Goal: Task Accomplishment & Management: Complete application form

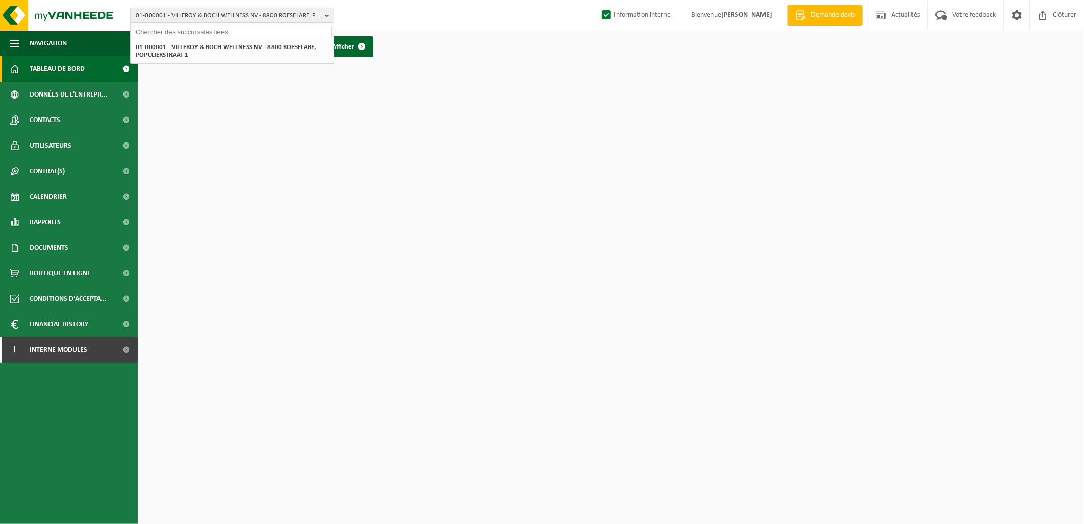
click at [185, 33] on input "text" at bounding box center [232, 32] width 199 height 13
type input "10-749504"
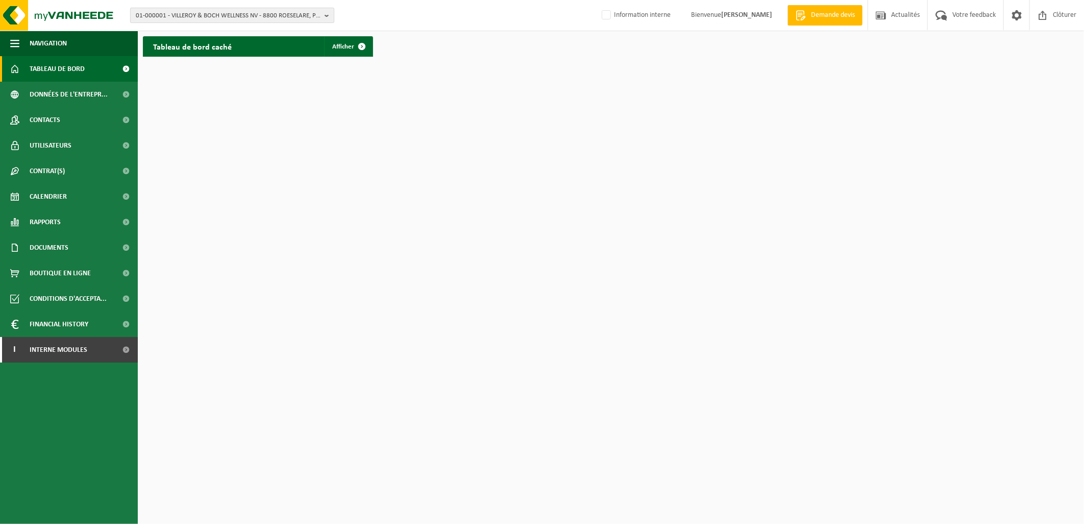
click at [206, 17] on span "01-000001 - VILLEROY & BOCH WELLNESS NV - 8800 ROESELARE, POPULIERSTRAAT 1" at bounding box center [228, 15] width 185 height 15
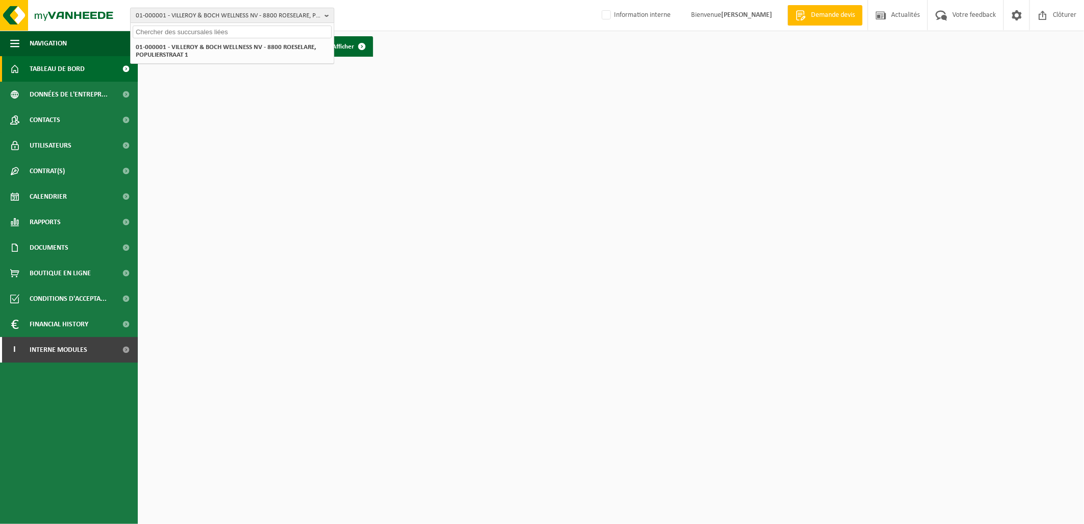
paste input "10-749504"
type input "10-749504"
click at [226, 43] on strong "10-749504 - SCI HENINVEST C/O SCC - 92350 LE PLESSIS ROBINSON, CENTRE D AFFAIRE…" at bounding box center [227, 50] width 183 height 15
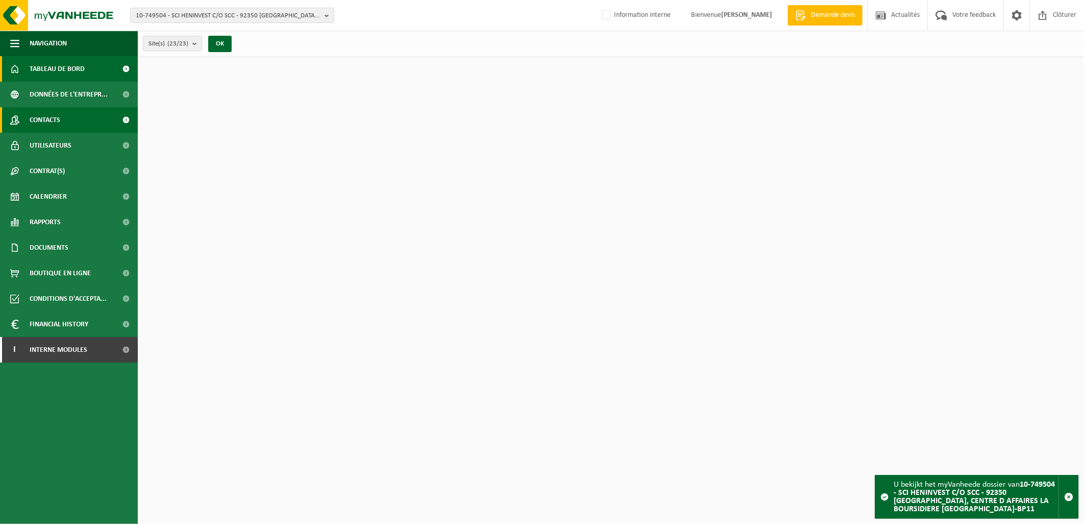
click at [72, 118] on link "Contacts" at bounding box center [69, 120] width 138 height 26
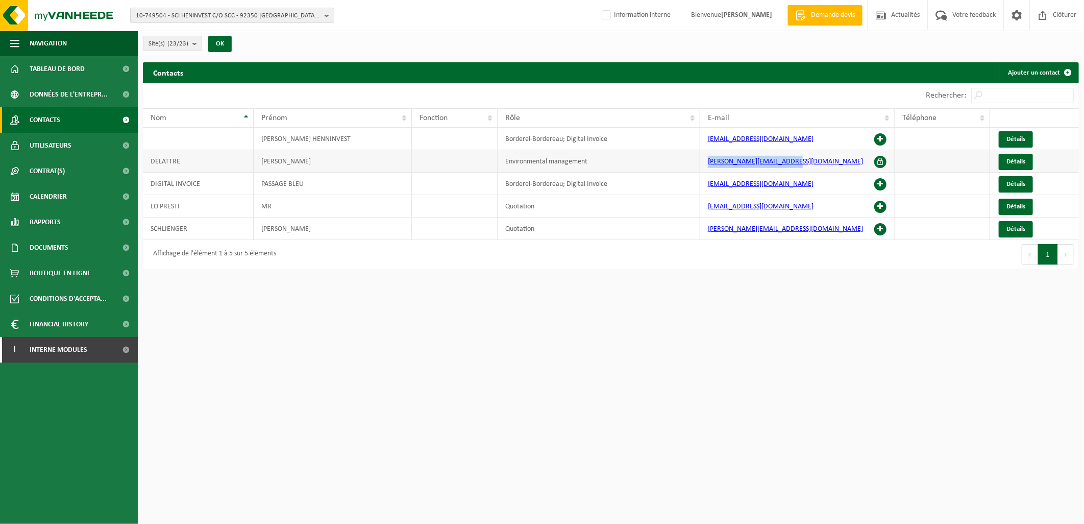
drag, startPoint x: 797, startPoint y: 162, endPoint x: 706, endPoint y: 162, distance: 90.9
click at [706, 162] on td "benedicte.delattre@scc.fr" at bounding box center [797, 161] width 194 height 22
copy link "benedicte.delattre@scc.fr"
click at [1008, 159] on span "Détails" at bounding box center [1016, 161] width 19 height 7
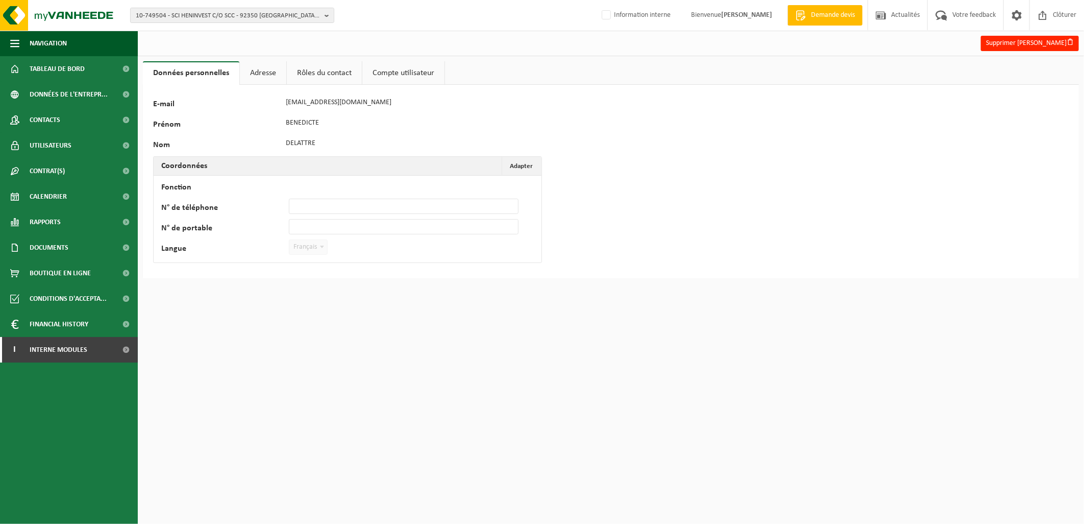
click at [263, 73] on link "Adresse" at bounding box center [263, 72] width 46 height 23
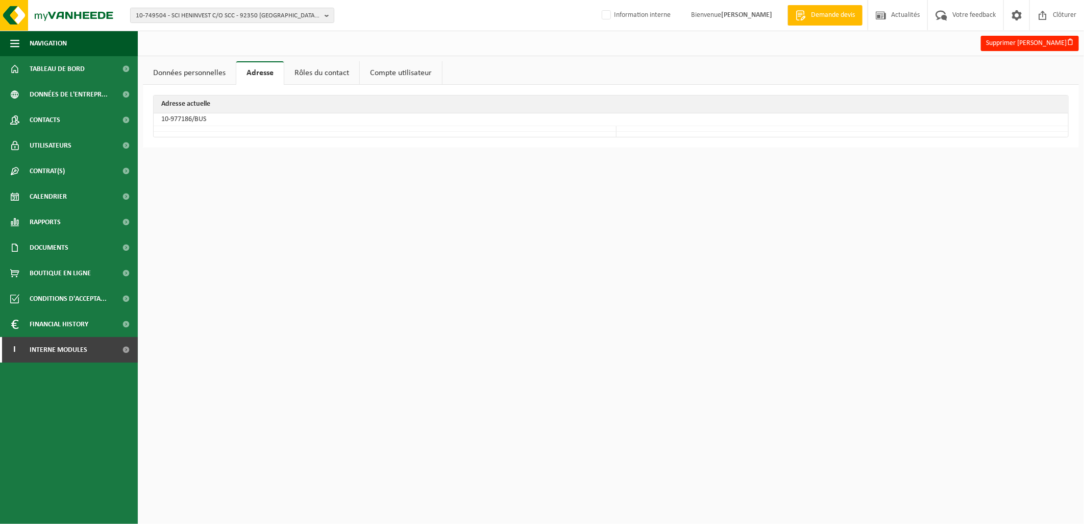
drag, startPoint x: 291, startPoint y: 312, endPoint x: 310, endPoint y: 321, distance: 21.0
click at [291, 312] on html "10-749504 - SCI HENINVEST C/O SCC - 92350 [GEOGRAPHIC_DATA][PERSON_NAME], [GEOG…" at bounding box center [542, 262] width 1084 height 524
click at [414, 358] on html "10-749504 - SCI HENINVEST C/O SCC - 92350 [GEOGRAPHIC_DATA][PERSON_NAME], [GEOG…" at bounding box center [542, 262] width 1084 height 524
click at [161, 17] on span "10-749504 - SCI HENINVEST C/O SCC - 92350 [GEOGRAPHIC_DATA][PERSON_NAME], CENTR…" at bounding box center [228, 15] width 185 height 15
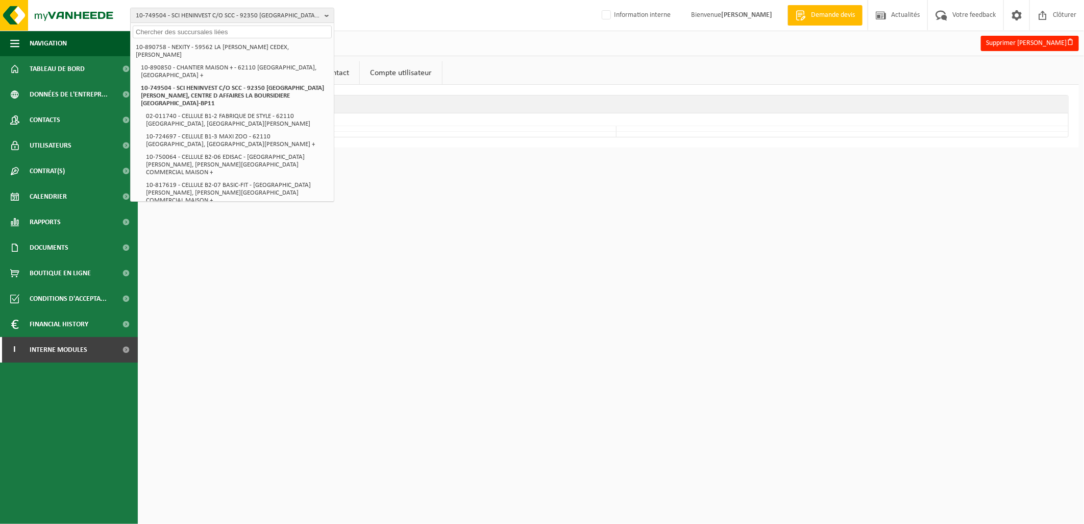
click at [156, 33] on input "text" at bounding box center [232, 32] width 199 height 13
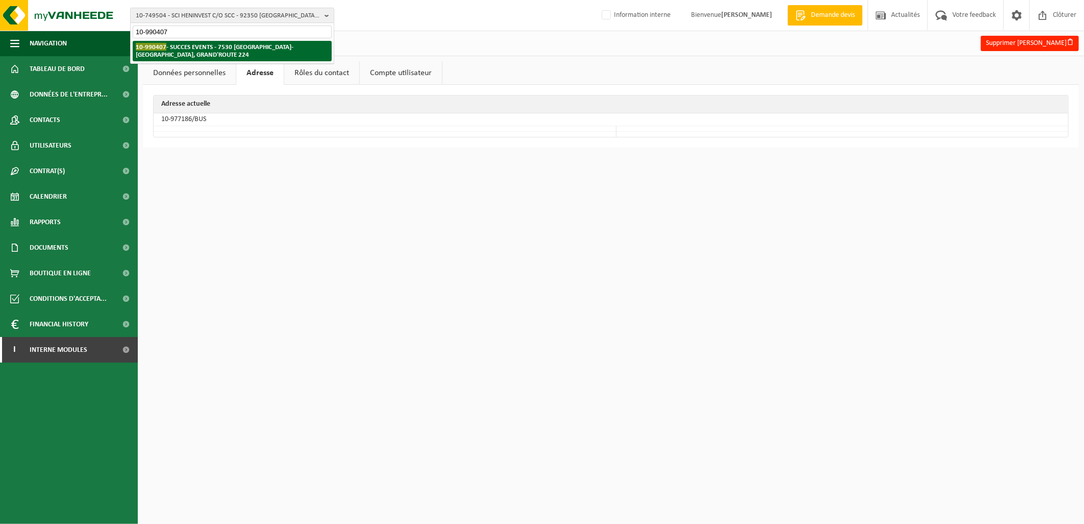
type input "10-990407"
click at [190, 53] on li "10-990407 - SUCCES EVENTS - 7530 GAURAIN-[GEOGRAPHIC_DATA], GRAND'ROUTE 224" at bounding box center [232, 51] width 199 height 20
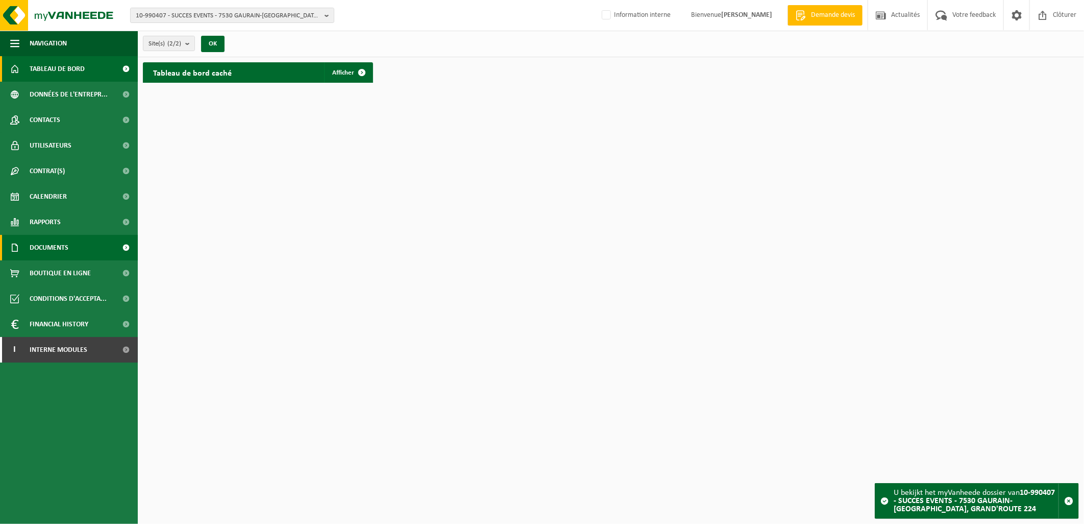
click at [62, 240] on span "Documents" at bounding box center [49, 248] width 39 height 26
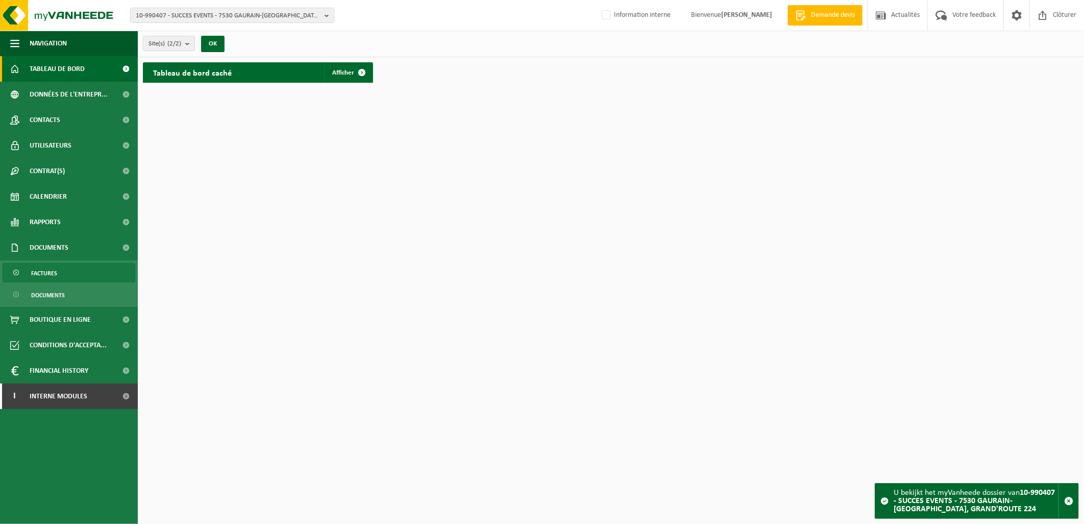
click at [63, 269] on link "Factures" at bounding box center [69, 272] width 133 height 19
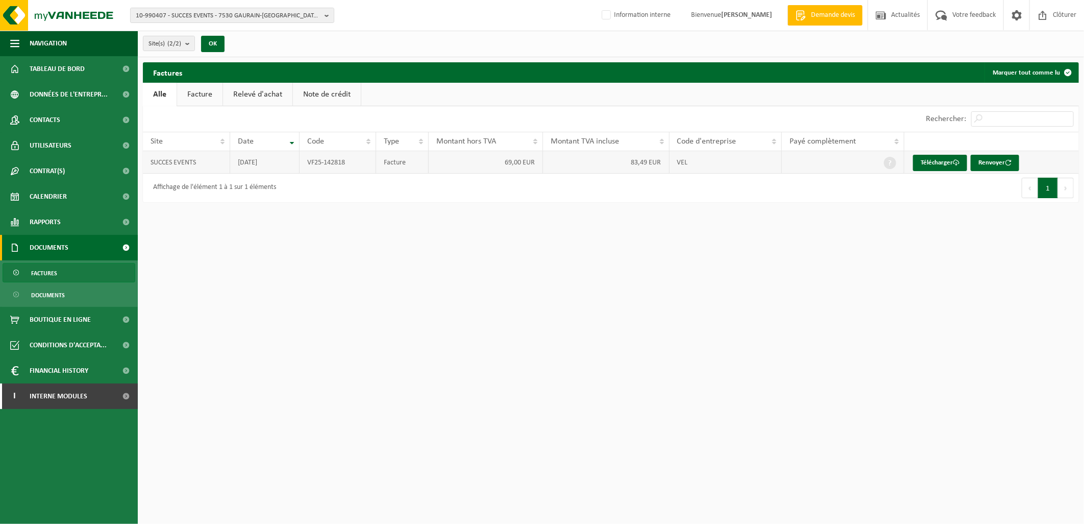
drag, startPoint x: 276, startPoint y: 166, endPoint x: 235, endPoint y: 162, distance: 41.5
click at [235, 162] on td "[DATE]" at bounding box center [264, 162] width 69 height 22
drag, startPoint x: 235, startPoint y: 162, endPoint x: 149, endPoint y: 162, distance: 86.3
click at [149, 162] on td "SUCCES EVENTS" at bounding box center [186, 162] width 87 height 22
click at [943, 163] on link "Télécharger" at bounding box center [940, 163] width 54 height 16
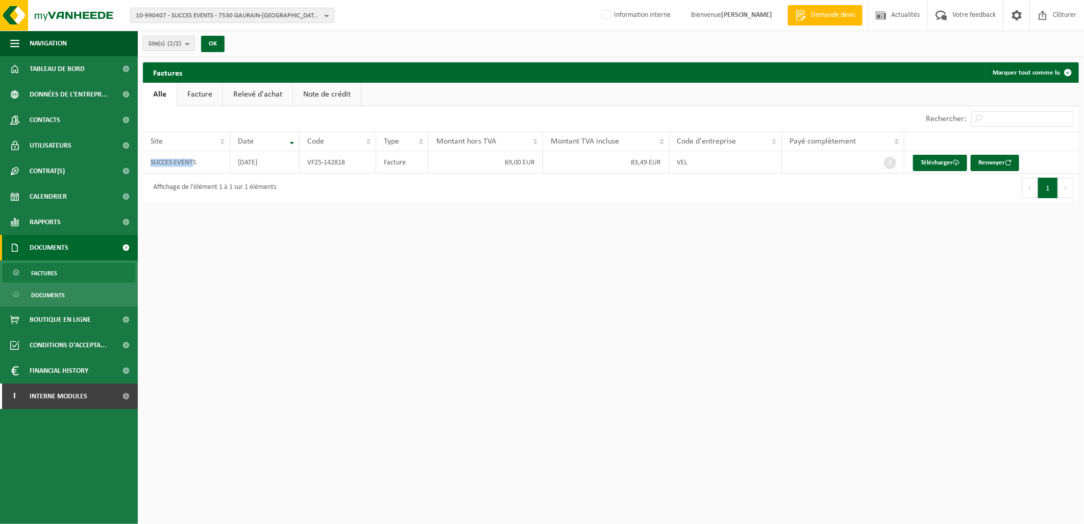
click at [242, 16] on span "10-990407 - SUCCES EVENTS - 7530 GAURAIN-RAMECROIX, GRAND'ROUTE 224" at bounding box center [228, 15] width 185 height 15
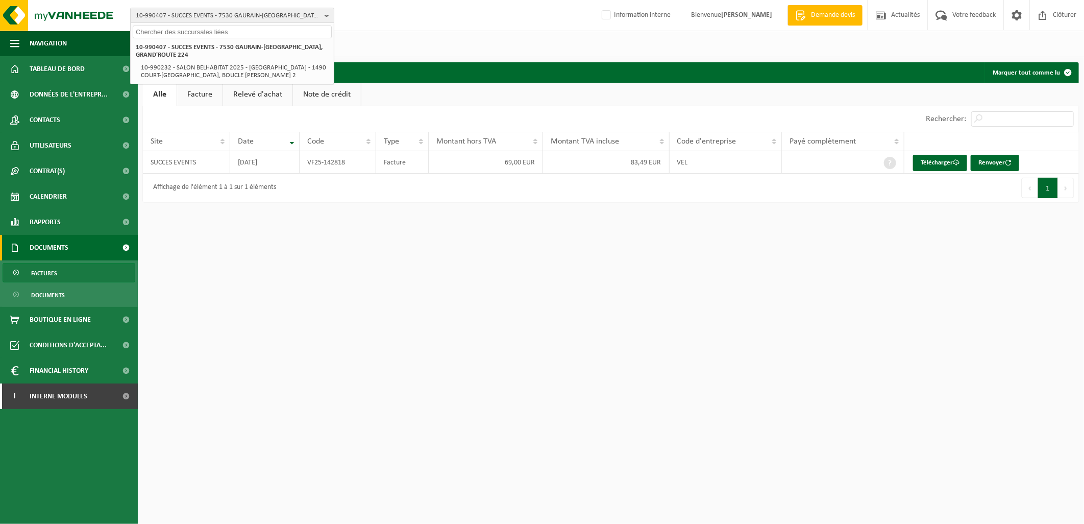
click at [213, 34] on input "text" at bounding box center [232, 32] width 199 height 13
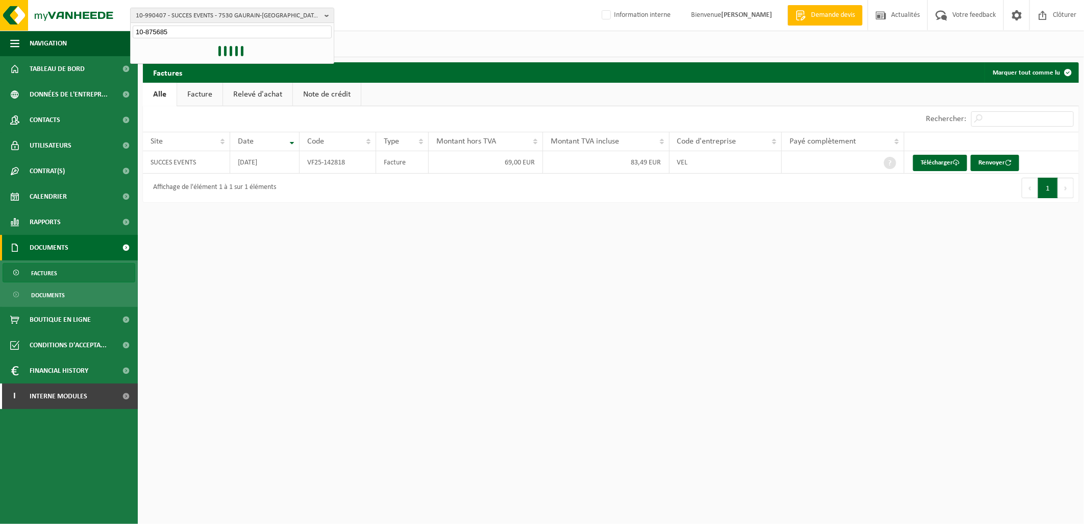
type input "10-875685"
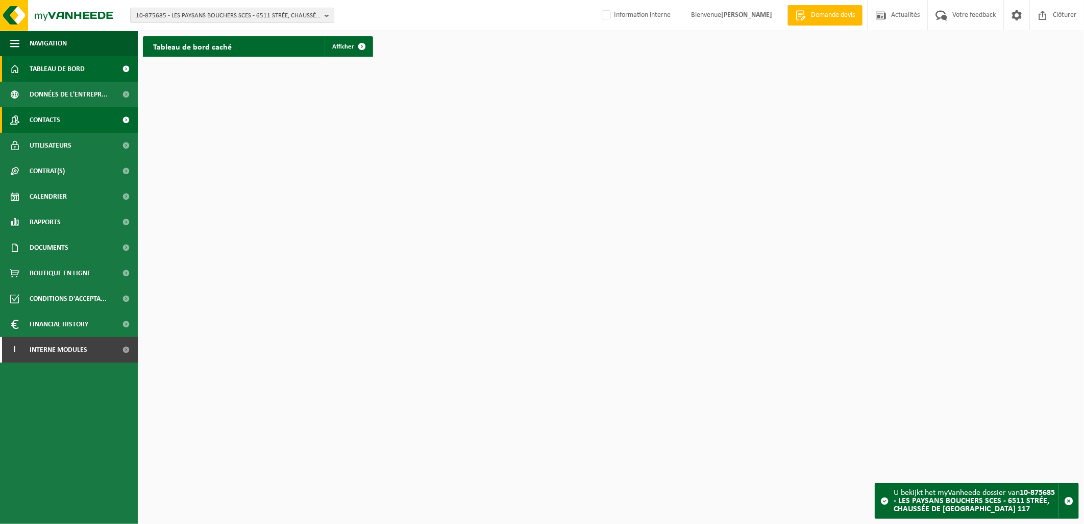
click at [87, 126] on link "Contacts" at bounding box center [69, 120] width 138 height 26
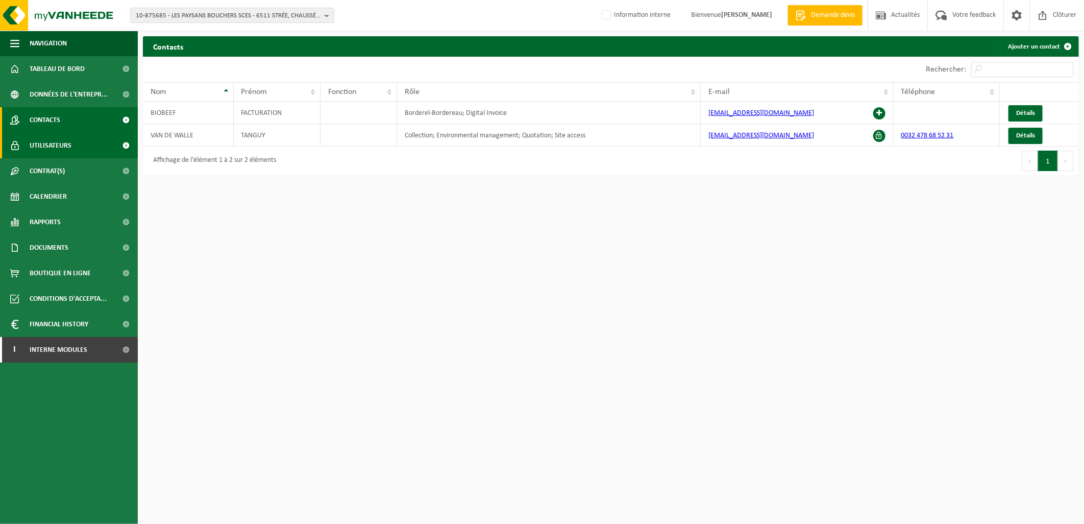
click at [67, 142] on span "Utilisateurs" at bounding box center [51, 146] width 42 height 26
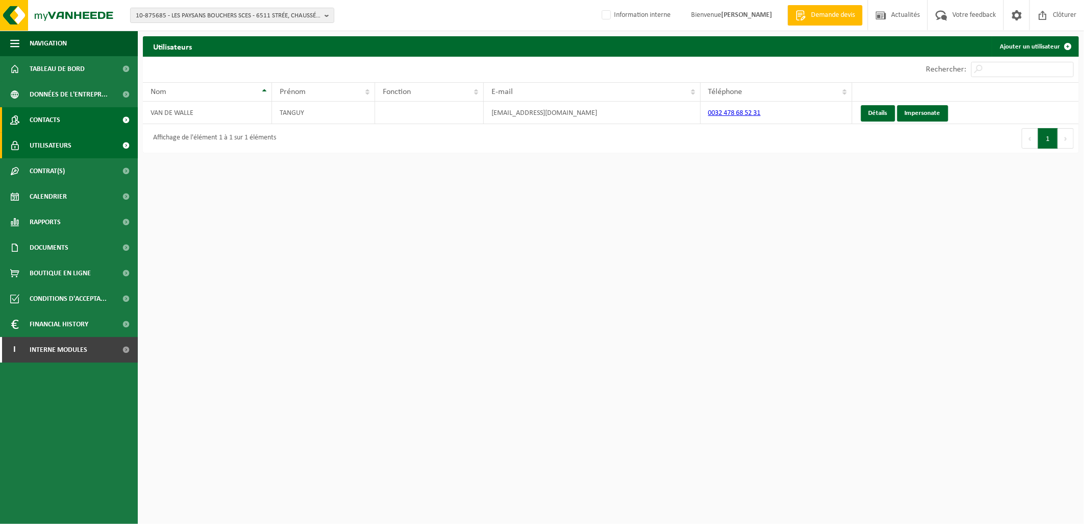
click at [62, 119] on link "Contacts" at bounding box center [69, 120] width 138 height 26
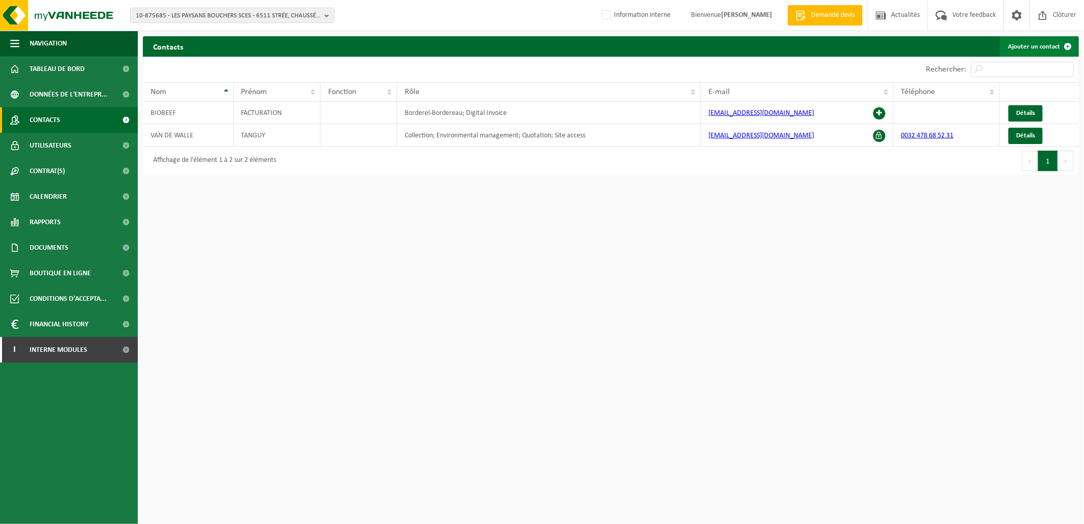
click at [1024, 48] on link "Ajouter un contact" at bounding box center [1039, 46] width 78 height 20
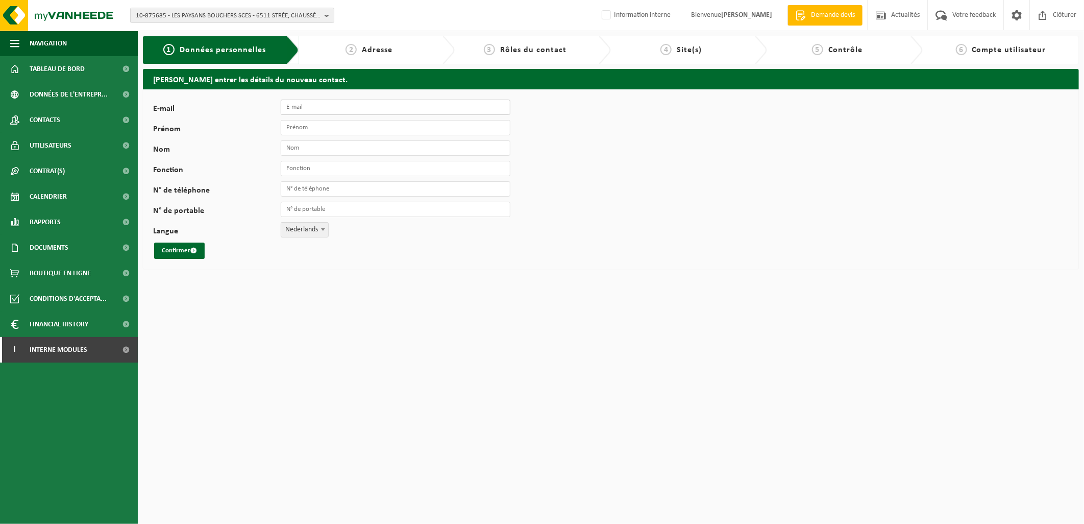
click at [332, 113] on input "E-mail" at bounding box center [396, 107] width 230 height 15
drag, startPoint x: 300, startPoint y: 110, endPoint x: 287, endPoint y: 120, distance: 16.3
click at [299, 112] on input "E-mail" at bounding box center [396, 107] width 230 height 15
paste input "[EMAIL_ADDRESS][DOMAIN_NAME]"
type input "atelier@lespaysansbouchers.be"
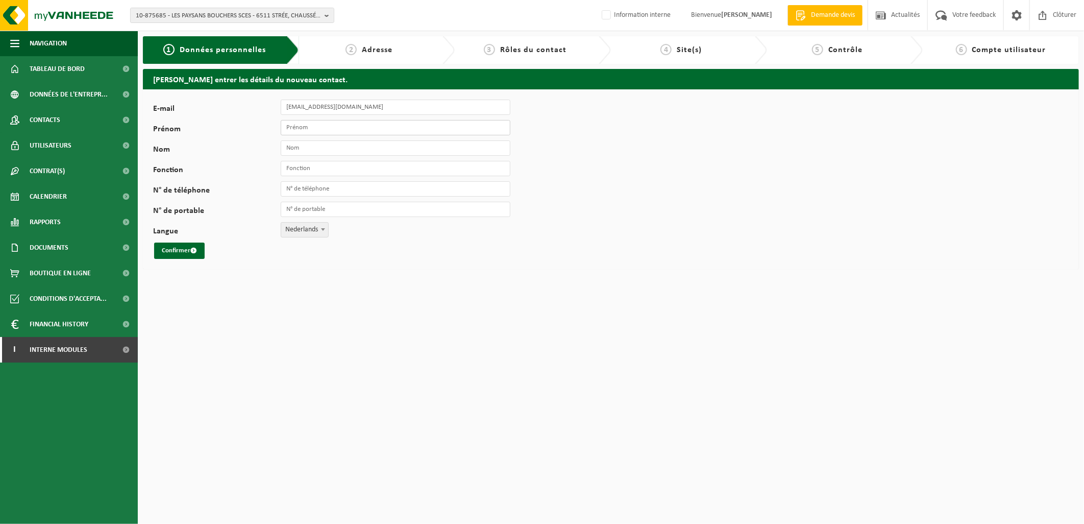
click at [317, 124] on input "Prénom" at bounding box center [396, 127] width 230 height 15
type input "[PERSON_NAME]"
click at [285, 150] on input "Nom" at bounding box center [396, 147] width 230 height 15
type input "Alaime"
click at [313, 165] on input "Fonction" at bounding box center [396, 168] width 230 height 15
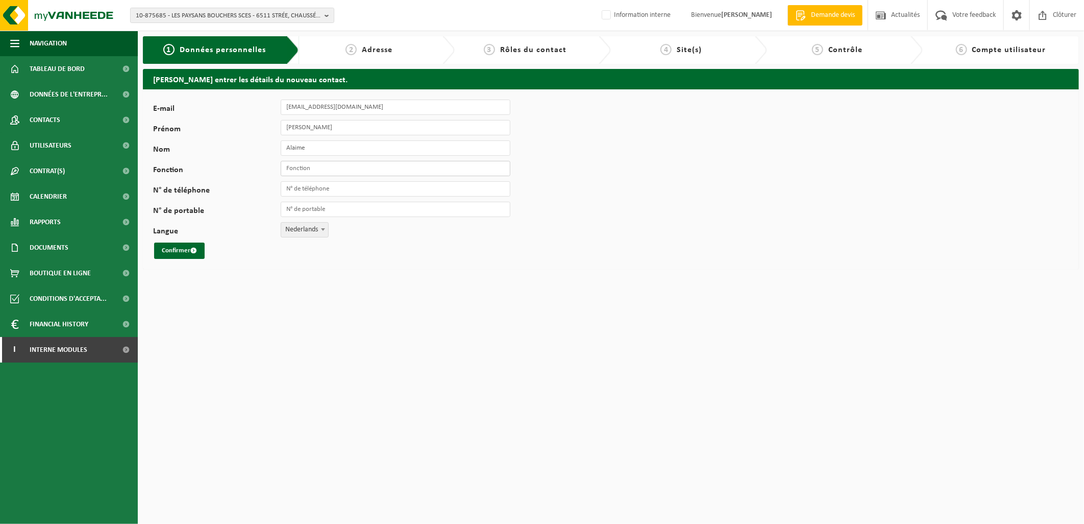
type input "Responsable Collection"
click at [307, 230] on span "Nederlands" at bounding box center [304, 230] width 47 height 14
select select "1"
click at [187, 253] on button "Confirmer" at bounding box center [179, 250] width 51 height 16
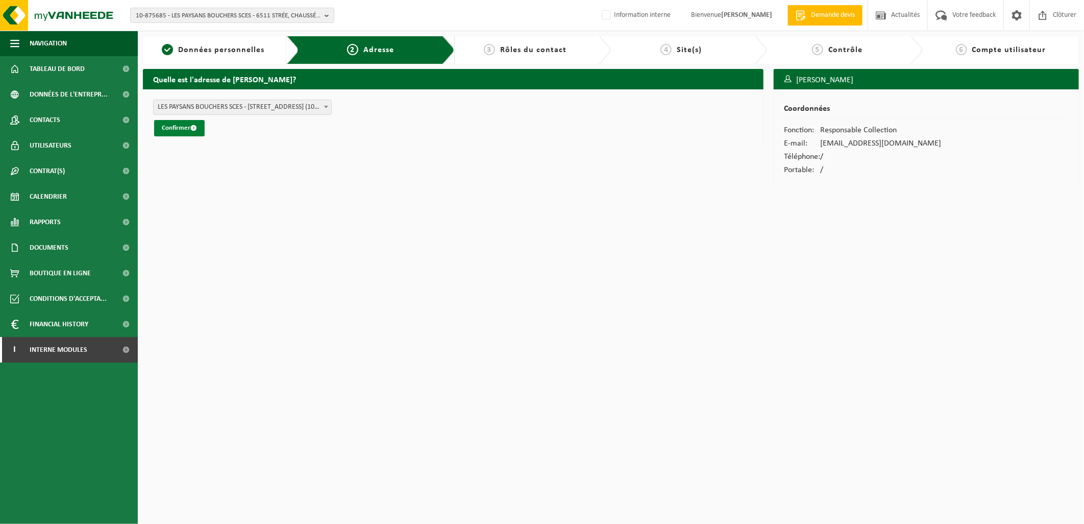
click at [182, 125] on button "Confirmer" at bounding box center [179, 128] width 51 height 16
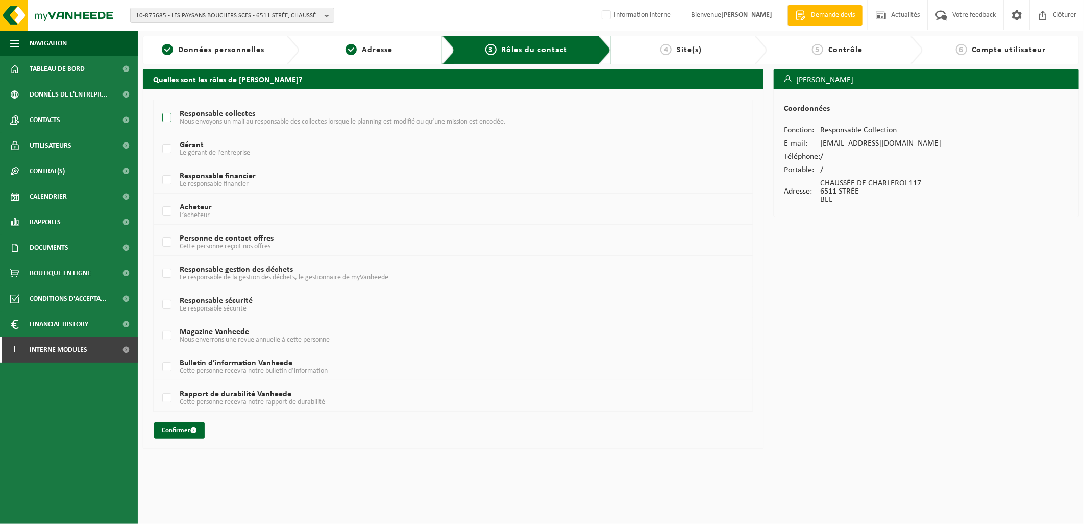
click at [167, 115] on label "Responsable collectes Nous envoyons un mali au responsable des collectes lorsqu…" at bounding box center [427, 117] width 535 height 15
click at [159, 105] on input "Responsable collectes Nous envoyons un mali au responsable des collectes lorsqu…" at bounding box center [158, 105] width 1 height 1
checkbox input "true"
click at [166, 148] on label "Gérant Le gérant de l’entreprise" at bounding box center [427, 148] width 535 height 15
click at [159, 136] on input "Gérant Le gérant de l’entreprise" at bounding box center [158, 136] width 1 height 1
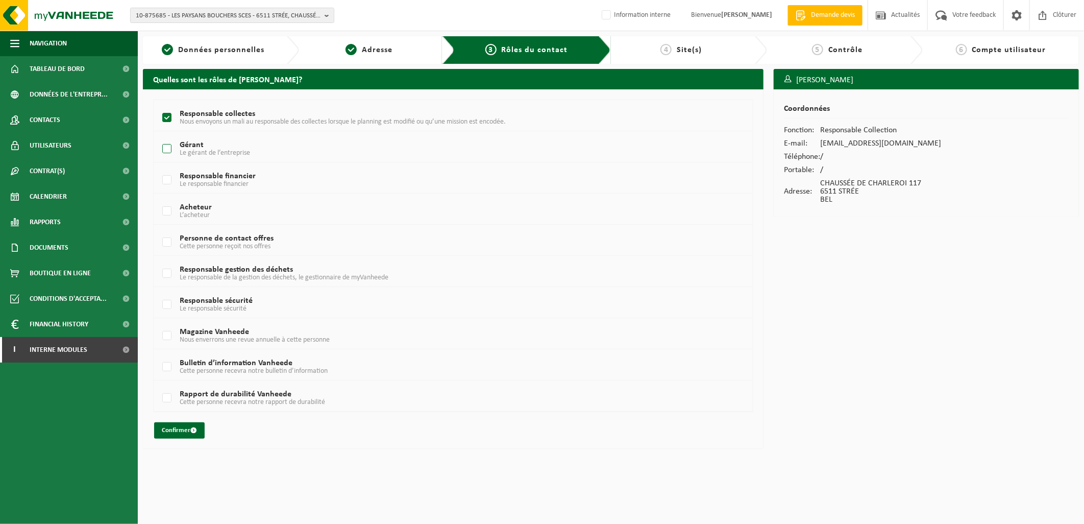
checkbox input "true"
drag, startPoint x: 167, startPoint y: 174, endPoint x: 166, endPoint y: 182, distance: 8.2
click at [166, 179] on label "Responsable financier Le responsable financier" at bounding box center [427, 180] width 535 height 15
click at [159, 167] on input "Responsable financier Le responsable financier" at bounding box center [158, 167] width 1 height 1
checkbox input "true"
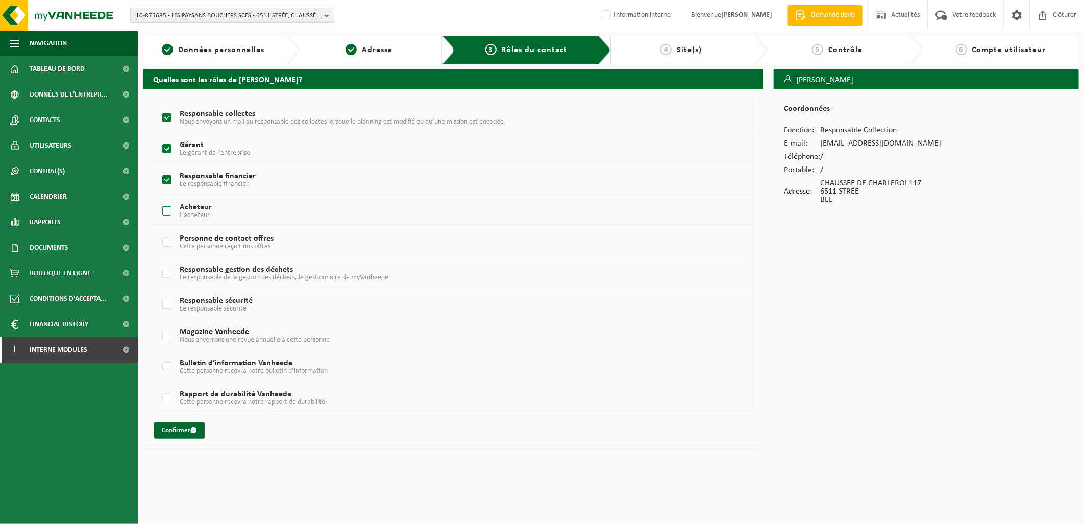
drag, startPoint x: 162, startPoint y: 209, endPoint x: 167, endPoint y: 225, distance: 16.1
click at [165, 209] on label "Acheteur L’acheteur" at bounding box center [427, 211] width 535 height 15
click at [159, 199] on input "Acheteur L’acheteur" at bounding box center [158, 198] width 1 height 1
checkbox input "true"
click at [165, 238] on label "Personne de contact offres Cette personne reçoit nos offres" at bounding box center [427, 242] width 535 height 15
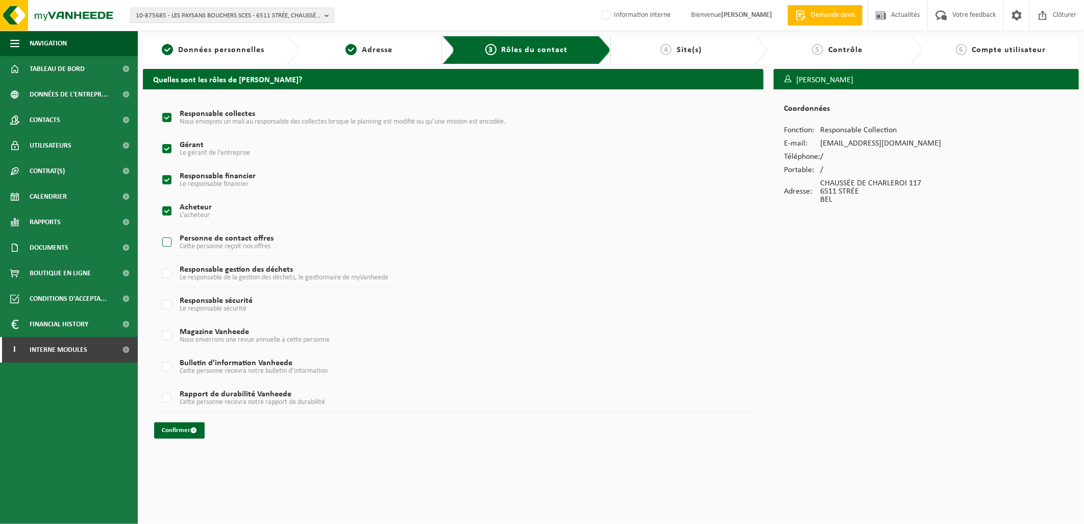
click at [159, 230] on input "Personne de contact offres Cette personne reçoit nos offres" at bounding box center [158, 229] width 1 height 1
checkbox input "true"
click at [165, 272] on label "Responsable gestion des déchets Le responsable de la gestion des déchets, le ge…" at bounding box center [427, 273] width 535 height 15
click at [159, 261] on input "Responsable gestion des déchets Le responsable de la gestion des déchets, le ge…" at bounding box center [158, 260] width 1 height 1
checkbox input "true"
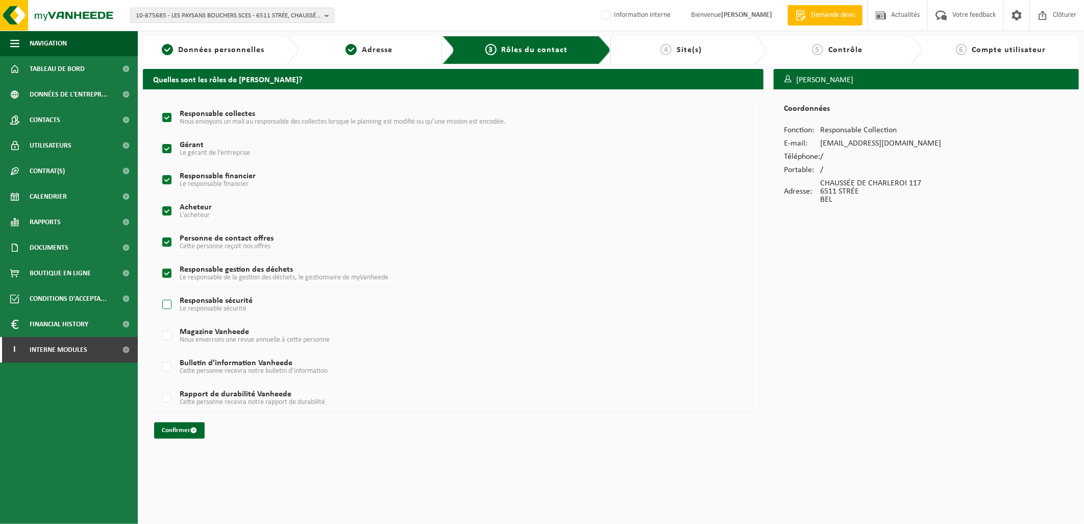
drag, startPoint x: 165, startPoint y: 291, endPoint x: 165, endPoint y: 312, distance: 20.9
click at [165, 292] on td "Responsable sécurité Le responsable sécurité" at bounding box center [453, 302] width 599 height 31
click at [169, 300] on label "Responsable sécurité Le responsable sécurité" at bounding box center [427, 304] width 535 height 15
click at [159, 292] on input "Responsable sécurité Le responsable sécurité" at bounding box center [158, 291] width 1 height 1
checkbox input "true"
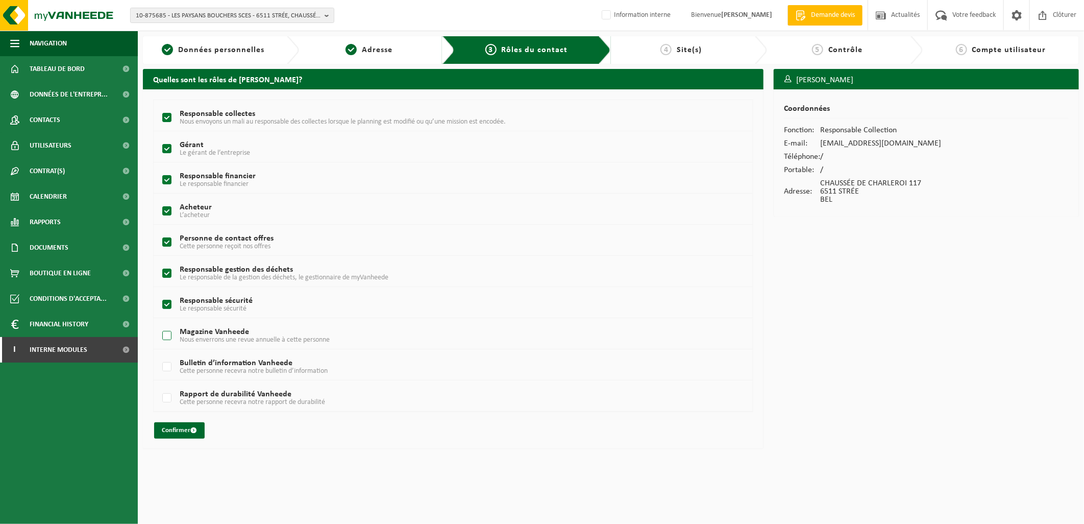
click at [167, 328] on label "Magazine Vanheede Nous enverrons une revue annuelle à cette personne" at bounding box center [427, 335] width 535 height 15
click at [159, 323] on input "Magazine Vanheede Nous enverrons une revue annuelle à cette personne" at bounding box center [158, 323] width 1 height 1
checkbox input "true"
click at [169, 362] on label "Bulletin d’information Vanheede Cette personne recevra notre bulletin d’informa…" at bounding box center [427, 366] width 535 height 15
click at [159, 354] on input "Bulletin d’information Vanheede Cette personne recevra notre bulletin d’informa…" at bounding box center [158, 354] width 1 height 1
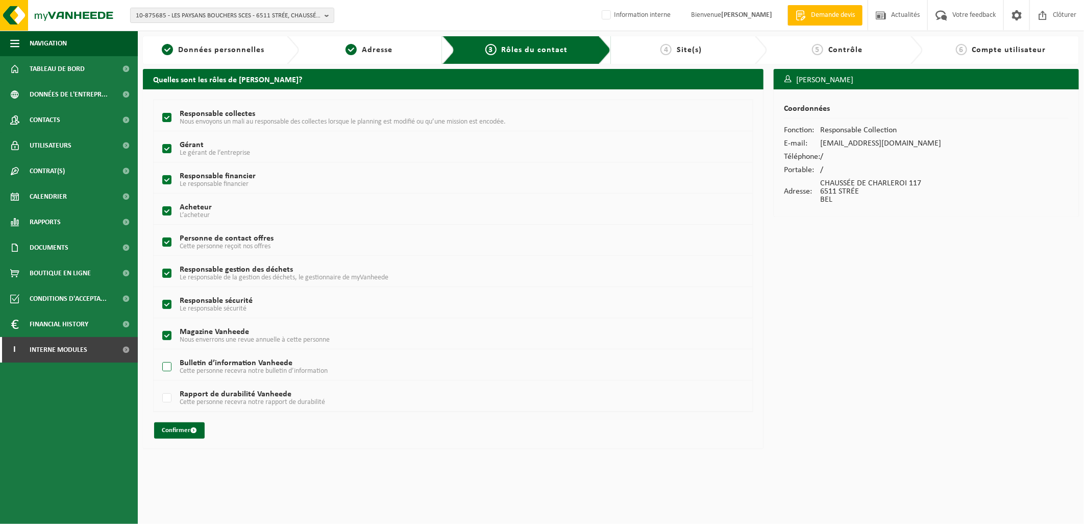
checkbox input "true"
click at [166, 396] on label "Rapport de durabilité Vanheede Cette personne recevra notre rapport de durabili…" at bounding box center [427, 397] width 535 height 15
click at [159, 385] on input "Rapport de durabilité Vanheede Cette personne recevra notre rapport de durabili…" at bounding box center [158, 385] width 1 height 1
click at [165, 396] on label "Rapport de durabilité Vanheede Cette personne recevra notre rapport de durabili…" at bounding box center [427, 397] width 535 height 15
click at [159, 385] on input "Rapport de durabilité Vanheede Cette personne recevra notre rapport de durabili…" at bounding box center [158, 385] width 1 height 1
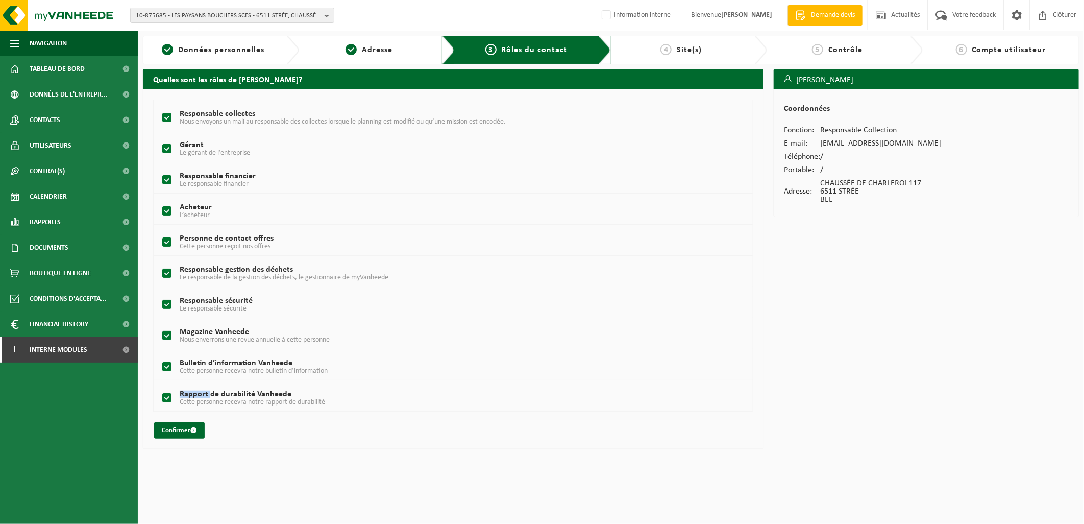
checkbox input "false"
drag, startPoint x: 165, startPoint y: 396, endPoint x: 167, endPoint y: 366, distance: 29.6
click at [167, 366] on label "Bulletin d’information Vanheede Cette personne recevra notre bulletin d’informa…" at bounding box center [427, 366] width 535 height 15
click at [159, 354] on input "Bulletin d’information Vanheede Cette personne recevra notre bulletin d’informa…" at bounding box center [158, 354] width 1 height 1
checkbox input "false"
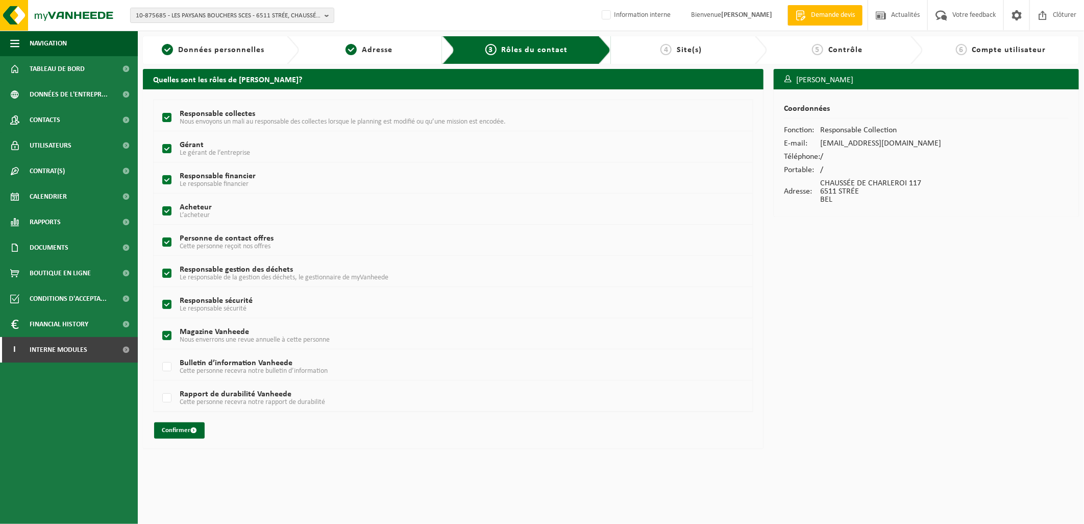
click at [165, 333] on label "Magazine Vanheede Nous enverrons une revue annuelle à cette personne" at bounding box center [427, 335] width 535 height 15
click at [159, 323] on input "Magazine Vanheede Nous enverrons une revue annuelle à cette personne" at bounding box center [158, 323] width 1 height 1
checkbox input "false"
click at [191, 430] on span "submit" at bounding box center [193, 430] width 7 height 7
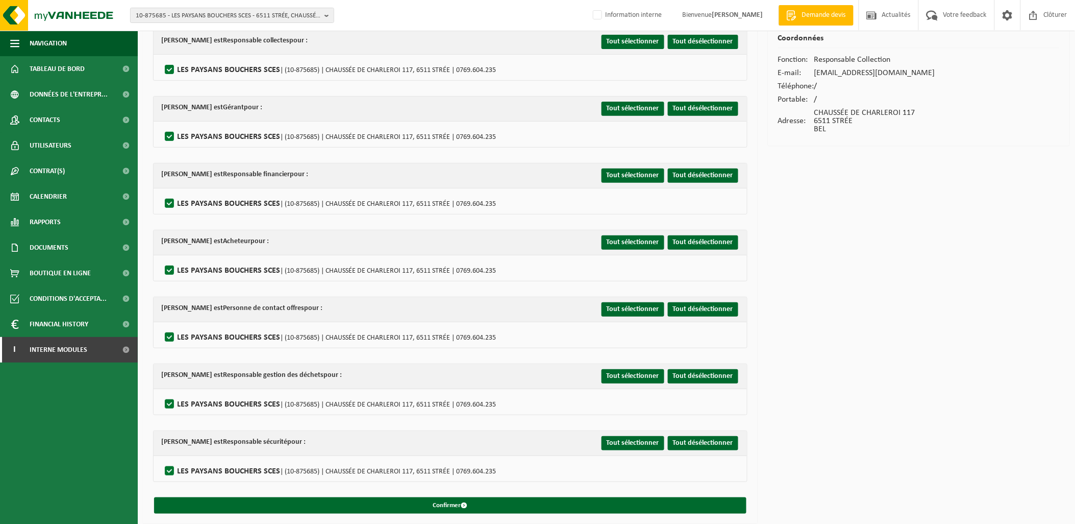
scroll to position [71, 0]
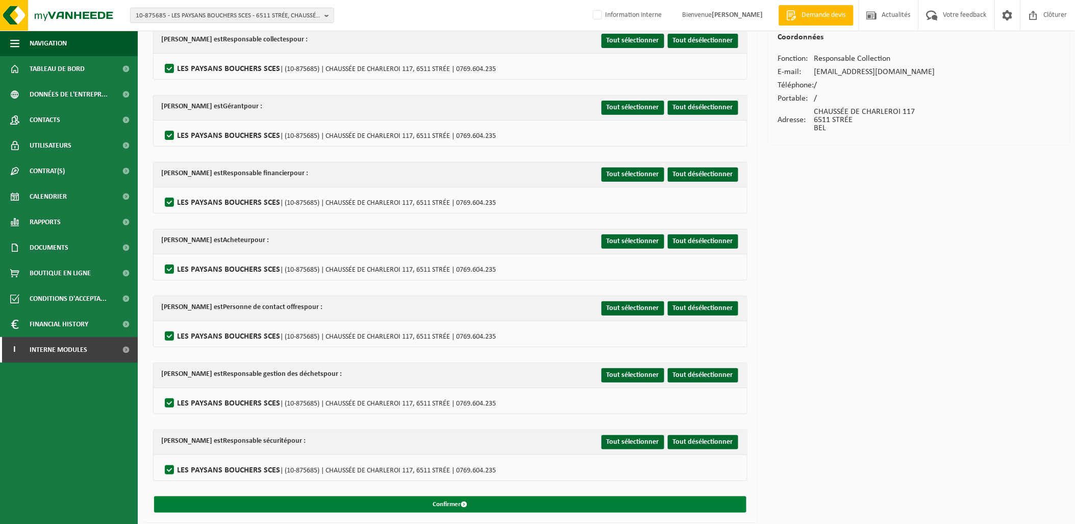
click at [452, 496] on button "Confirmer" at bounding box center [450, 504] width 593 height 16
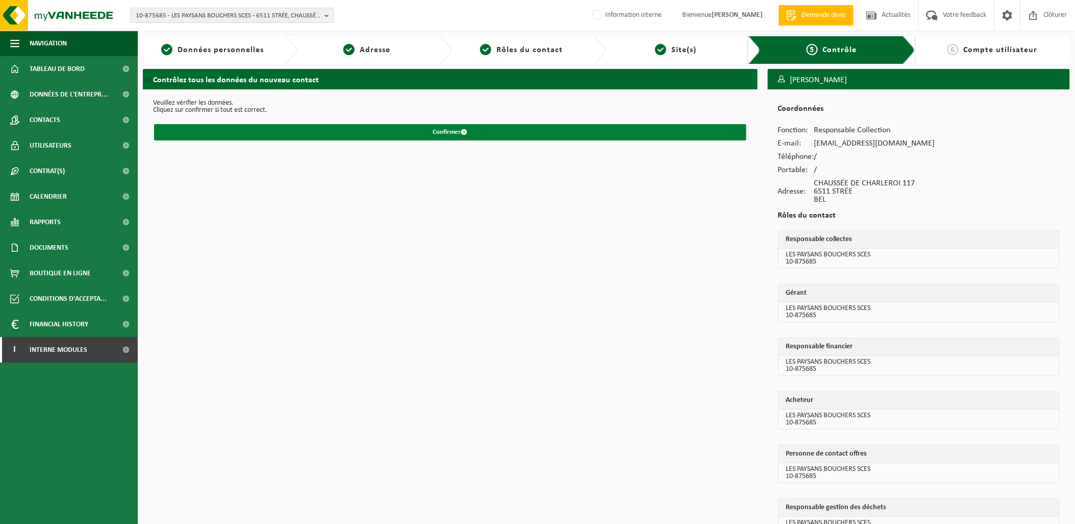
click at [519, 133] on button "Confirmer" at bounding box center [450, 132] width 593 height 16
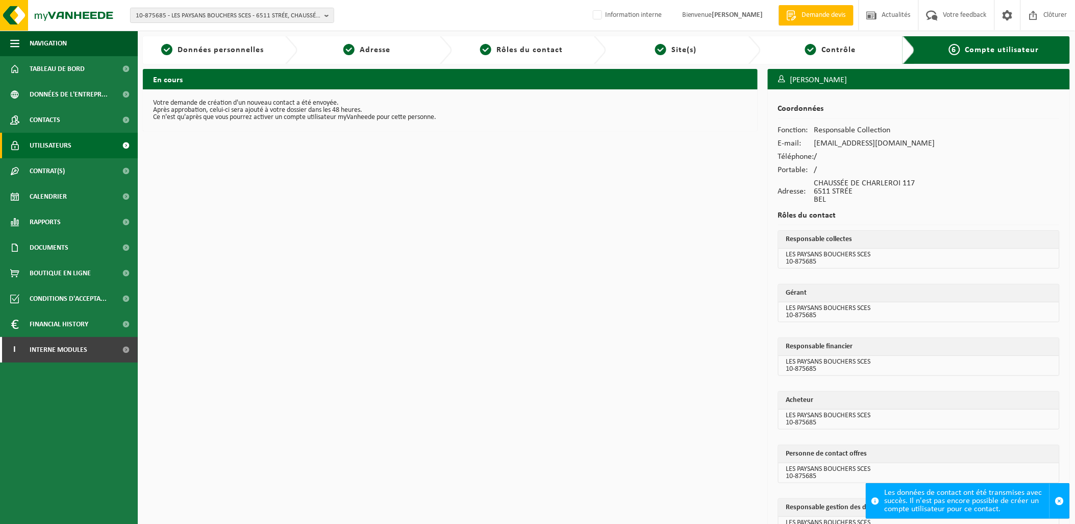
click at [70, 145] on link "Utilisateurs" at bounding box center [69, 146] width 138 height 26
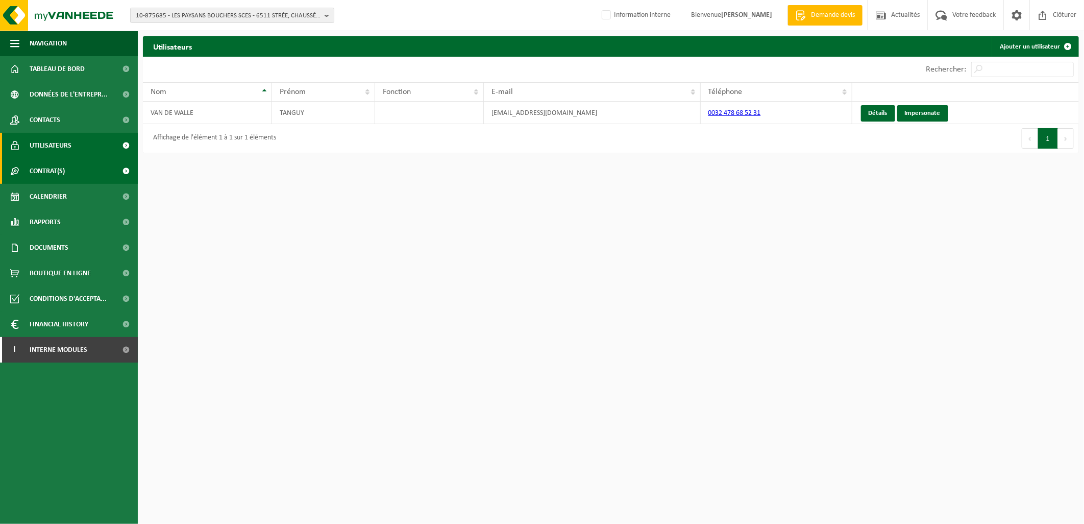
click at [66, 177] on link "Contrat(s)" at bounding box center [69, 171] width 138 height 26
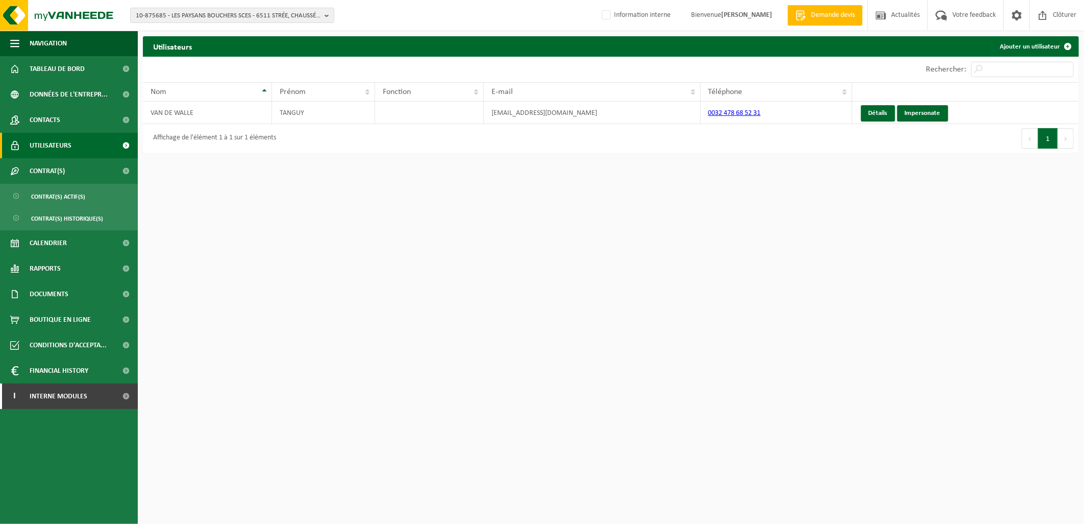
click at [67, 143] on span "Utilisateurs" at bounding box center [51, 146] width 42 height 26
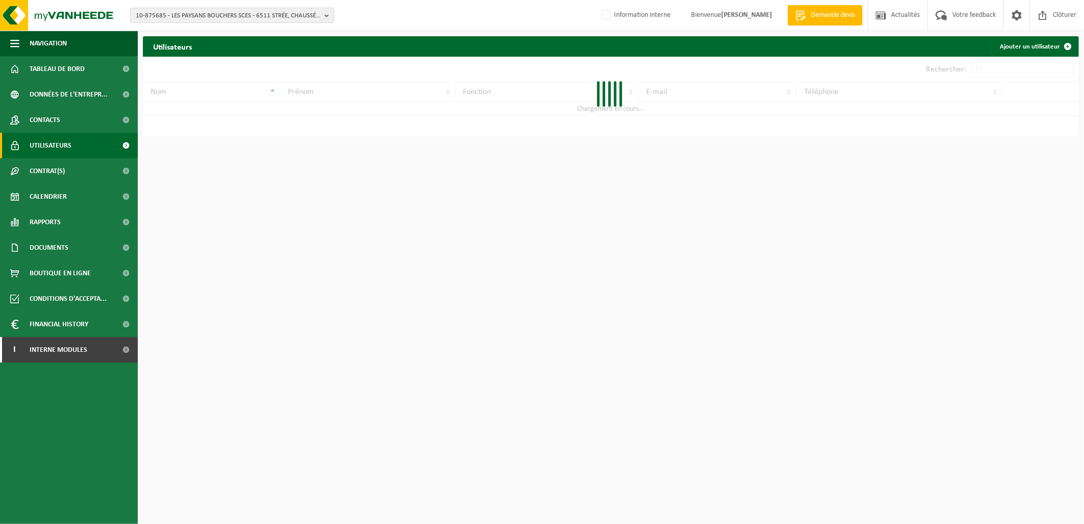
click at [67, 125] on link "Contacts" at bounding box center [69, 120] width 138 height 26
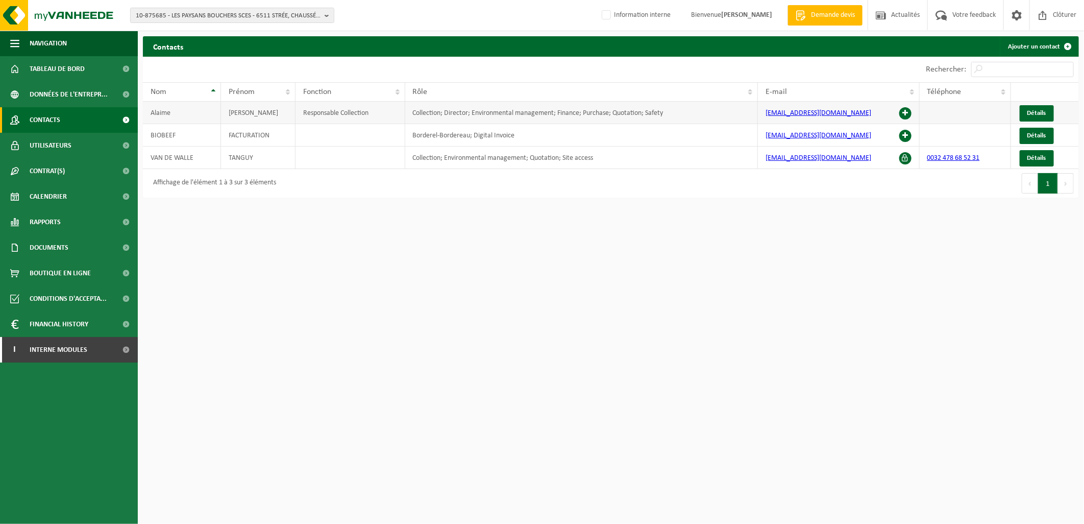
click at [907, 114] on span at bounding box center [905, 113] width 12 height 12
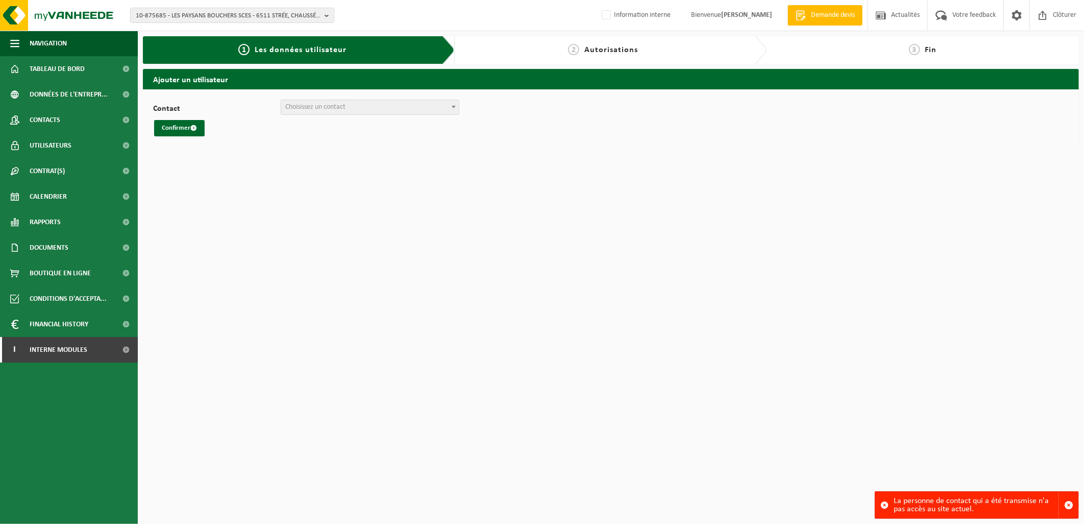
click at [337, 110] on span "Choisissez un contact" at bounding box center [315, 107] width 60 height 8
select select "100363"
click at [176, 129] on button "Confirmer" at bounding box center [179, 128] width 51 height 16
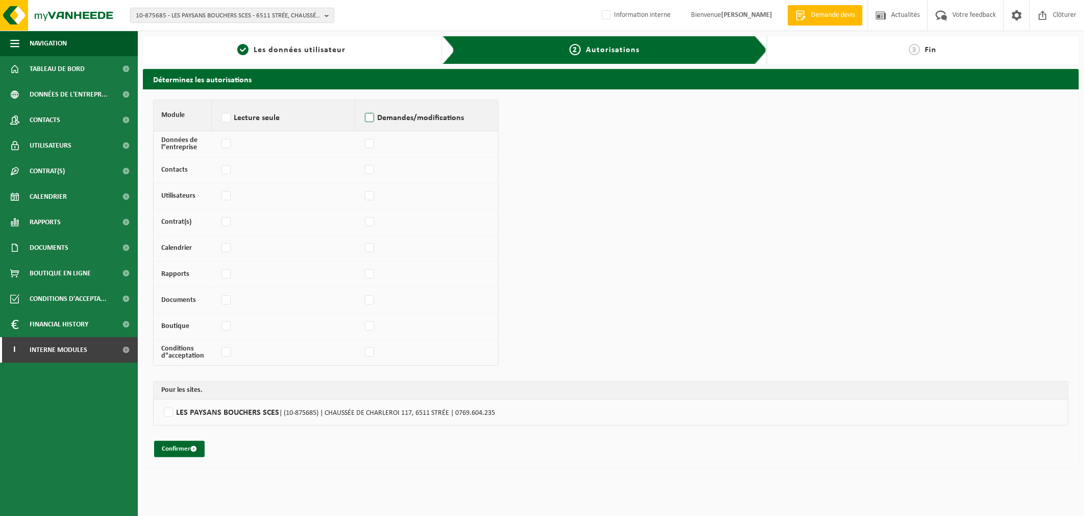
click at [369, 117] on label "Demandes/modifications" at bounding box center [427, 117] width 128 height 15
click at [363, 105] on input "Demandes/modifications" at bounding box center [362, 105] width 1 height 1
checkbox input "true"
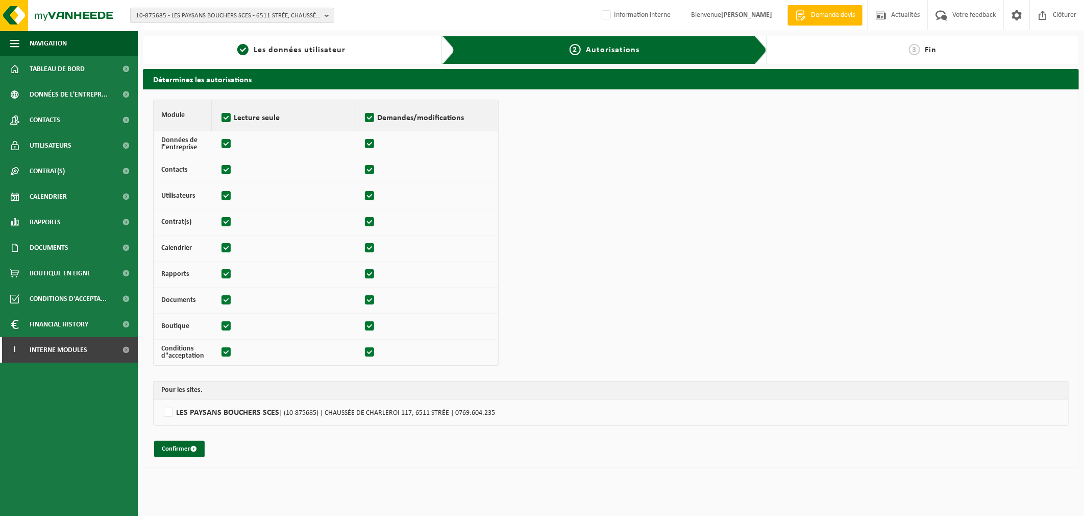
checkbox input "true"
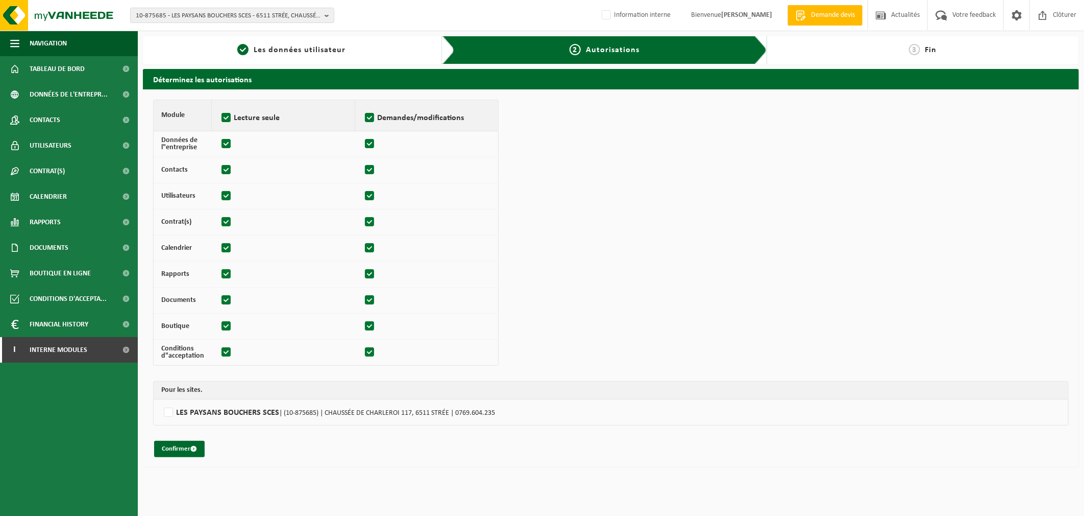
checkbox input "true"
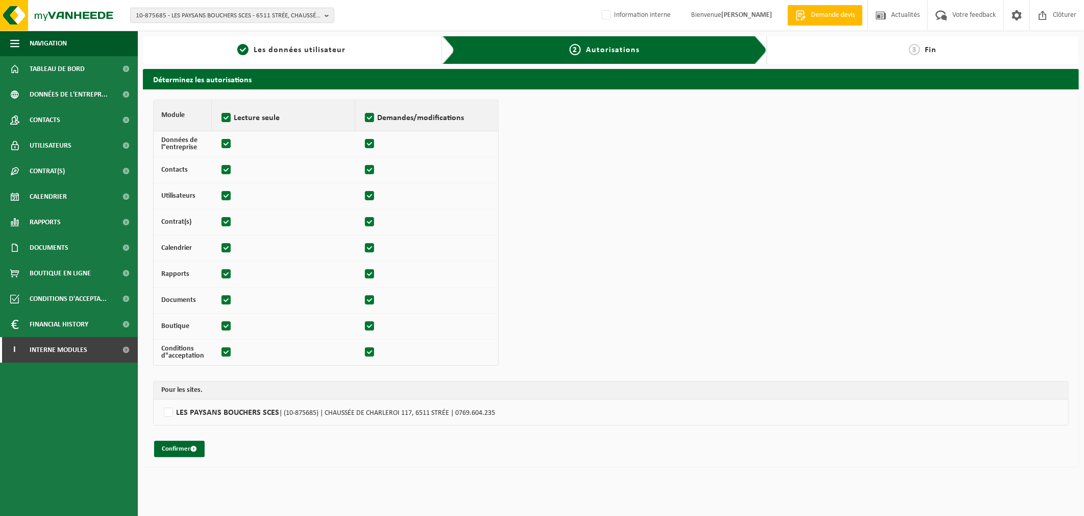
checkbox input "true"
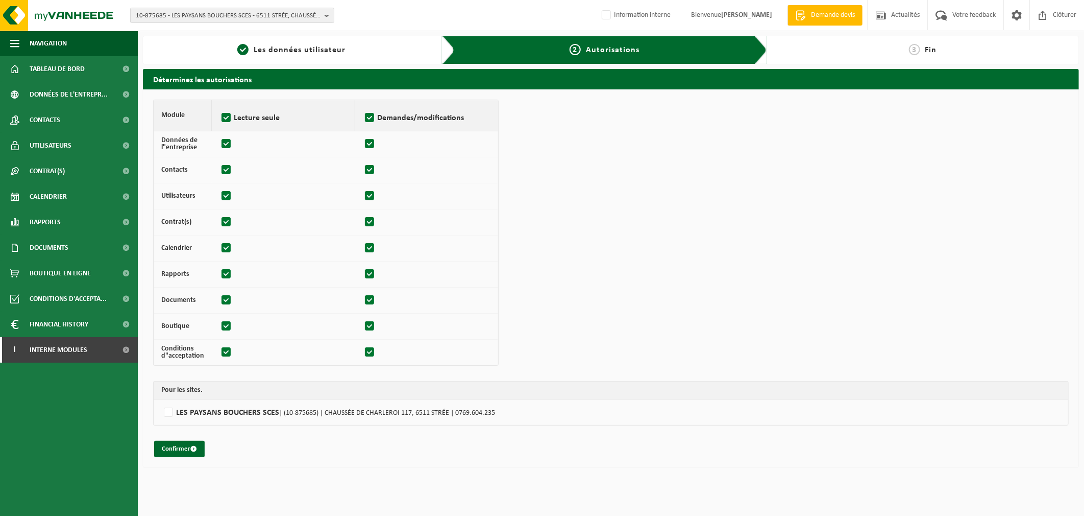
checkbox input "true"
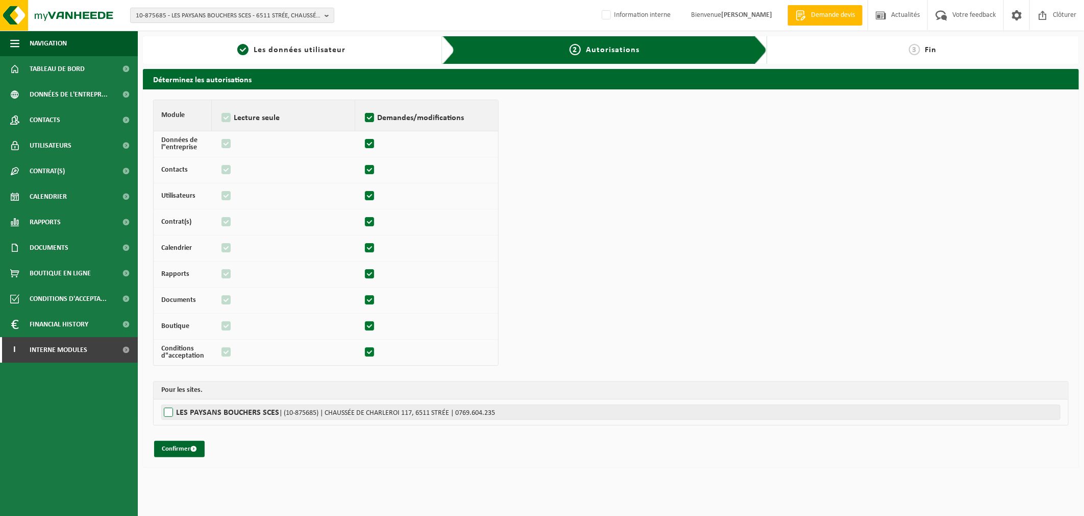
click at [171, 410] on label"] "LES PAYSANS BOUCHERS SCES | (10-875685) | CHAUSSÉE DE CHARLEROI 117, 6511 STRÉE…" at bounding box center [610, 411] width 899 height 15
click at [171, 410] on input "LES PAYSANS BOUCHERS SCES | (10-875685) | CHAUSSÉE DE CHARLEROI 117, 6511 STRÉE…" at bounding box center [703, 411] width 1084 height 15
checkbox input "true"
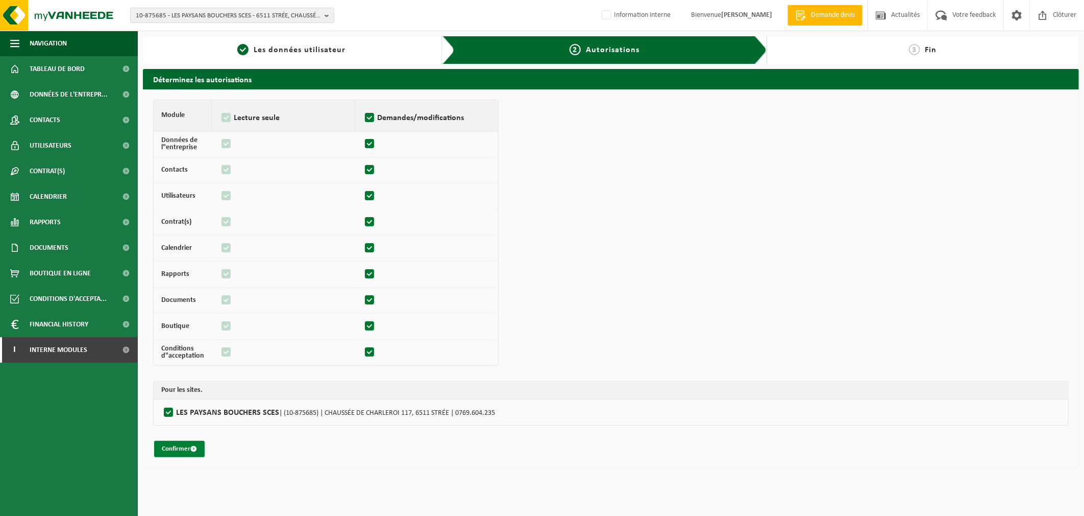
click at [175, 446] on button "Confirmer" at bounding box center [179, 448] width 51 height 16
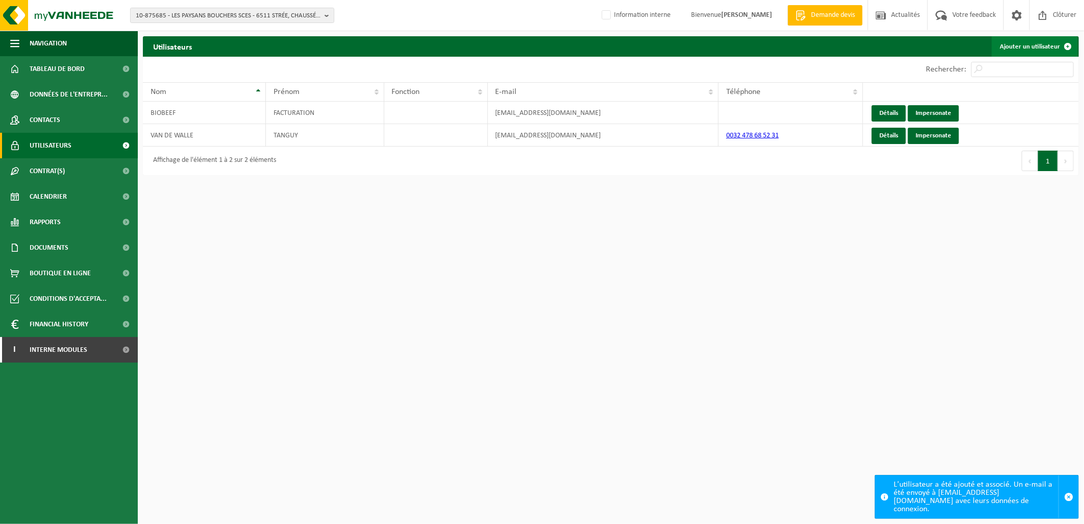
click at [1012, 46] on link "Ajouter un utilisateur" at bounding box center [1035, 46] width 86 height 20
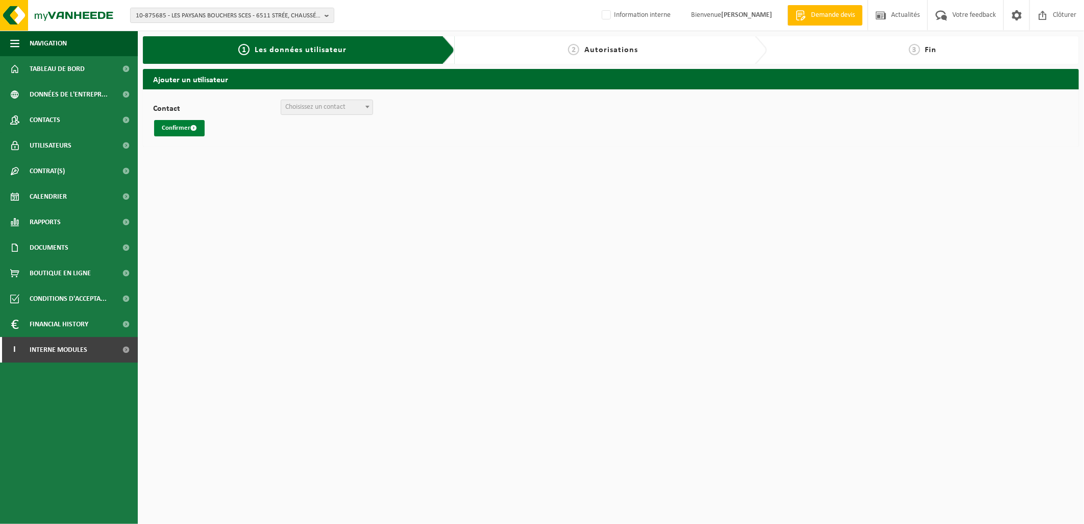
click at [197, 134] on button "Confirmer" at bounding box center [179, 128] width 51 height 16
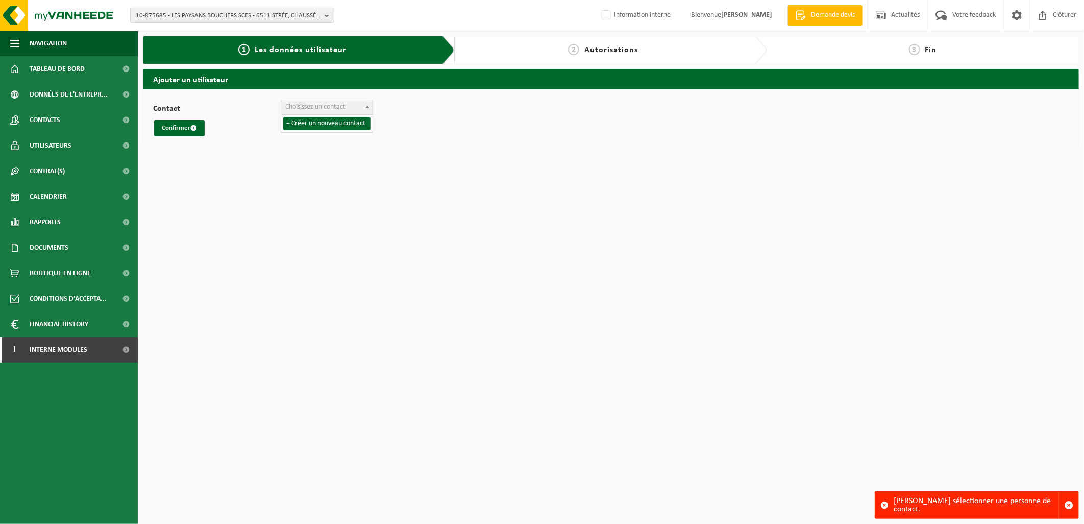
click at [335, 110] on span "Choisissez un contact" at bounding box center [315, 107] width 60 height 8
select select "0"
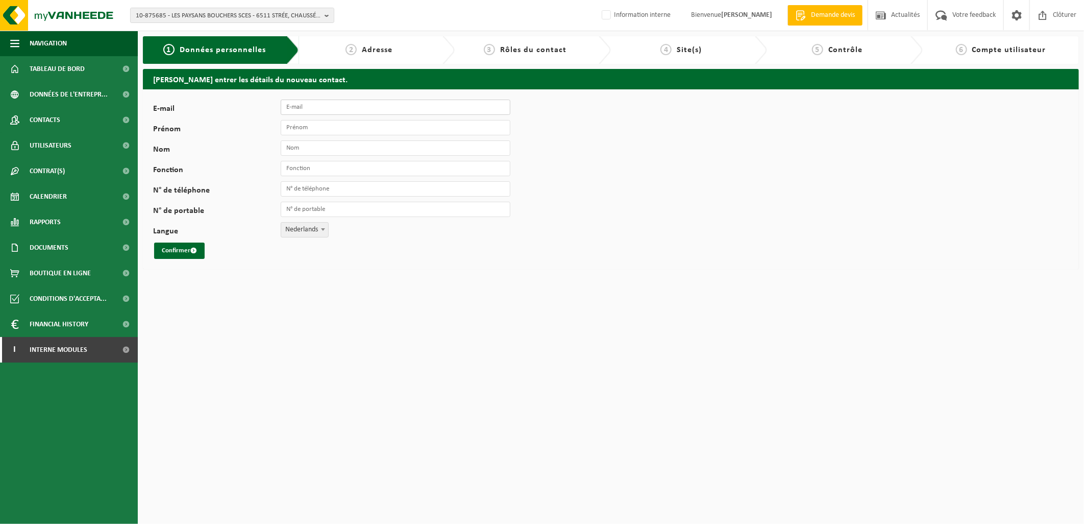
click at [329, 108] on input "E-mail" at bounding box center [396, 107] width 230 height 15
type input "[EMAIL_ADDRESS][DOMAIN_NAME]"
type input "[PERSON_NAME]"
type input "Alaime"
type input "Responsable Collection"
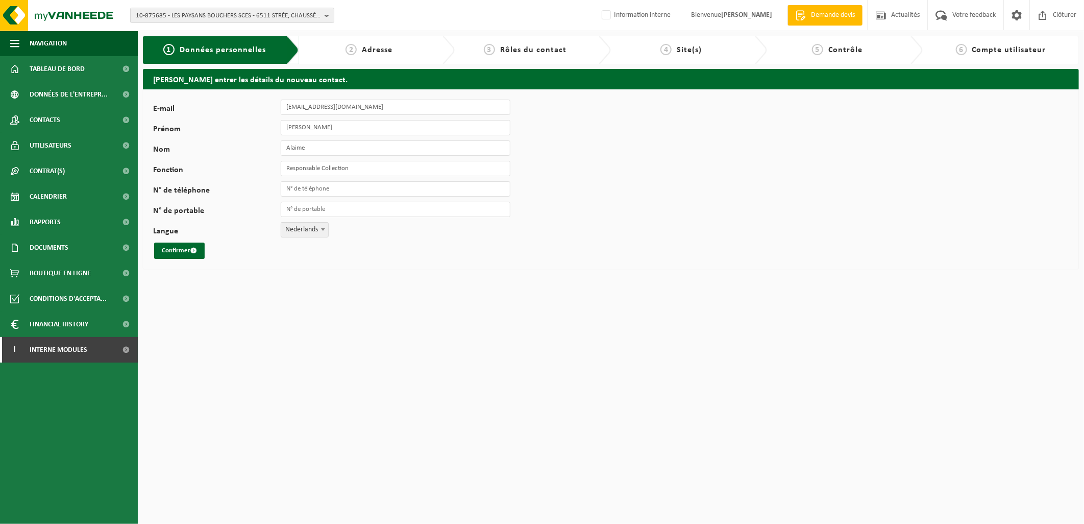
click at [309, 232] on span "Nederlands" at bounding box center [304, 230] width 47 height 14
select select "1"
click at [201, 255] on button "Confirmer" at bounding box center [179, 250] width 51 height 16
click at [320, 289] on html "10-875685 - LES PAYSANS BOUCHERS SCES - 6511 STRÉE, CHAUSSÉE DE CHARLEROI 117 1…" at bounding box center [542, 262] width 1084 height 524
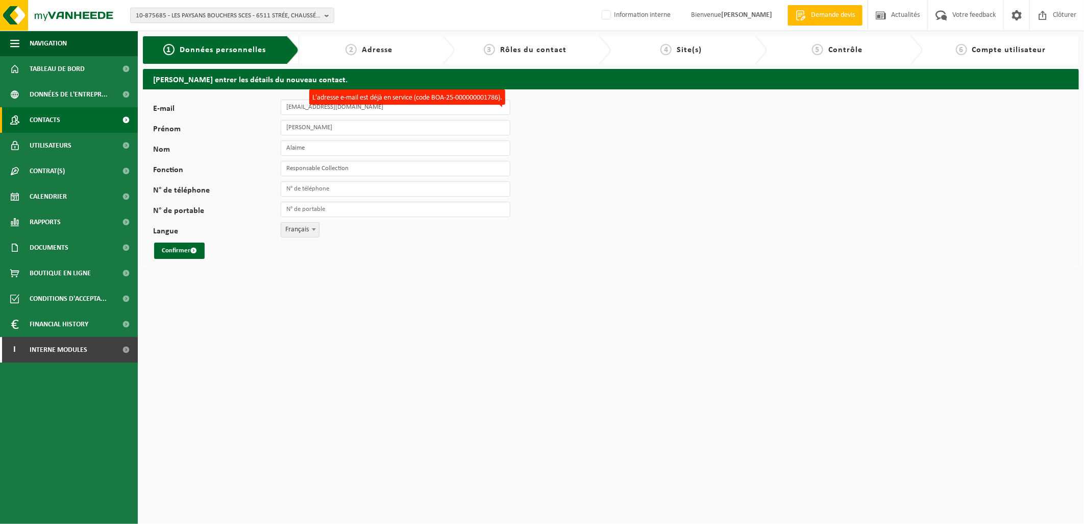
click at [75, 114] on link "Contacts" at bounding box center [69, 120] width 138 height 26
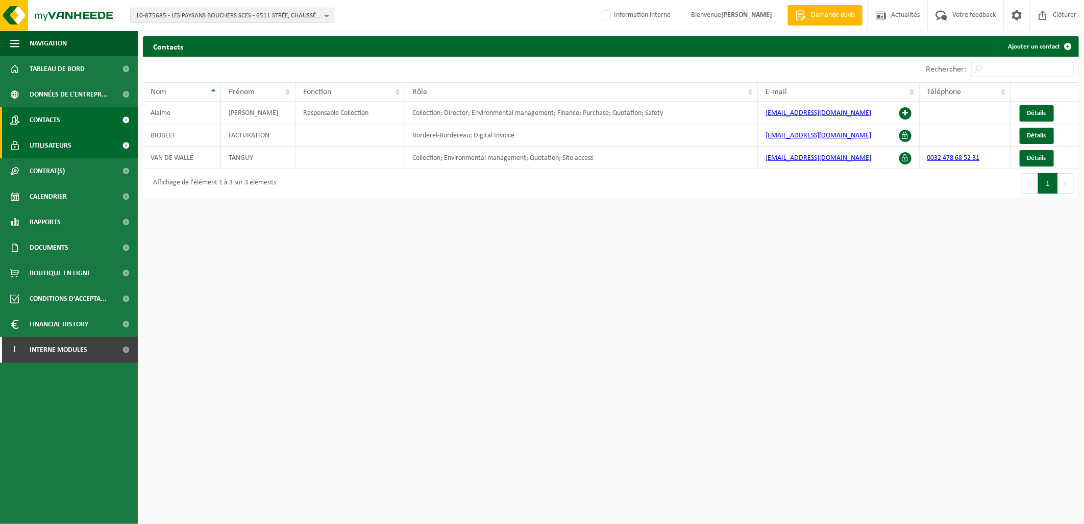
click at [75, 151] on link "Utilisateurs" at bounding box center [69, 146] width 138 height 26
